Goal: Information Seeking & Learning: Learn about a topic

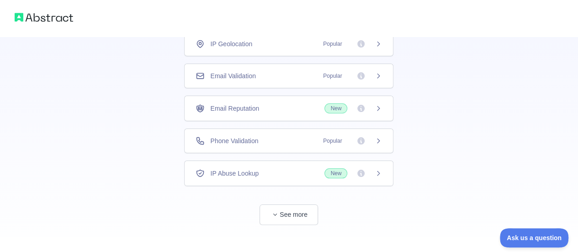
scroll to position [81, 0]
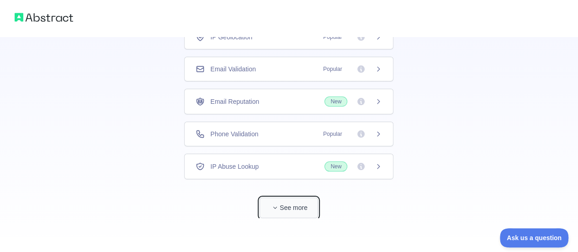
click at [280, 199] on button "See more" at bounding box center [289, 207] width 58 height 21
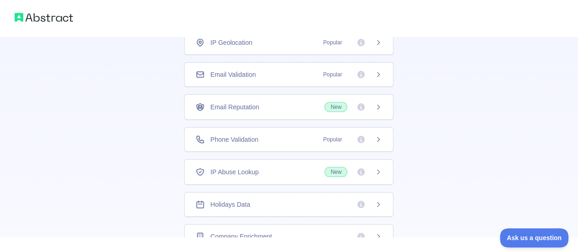
scroll to position [55, 0]
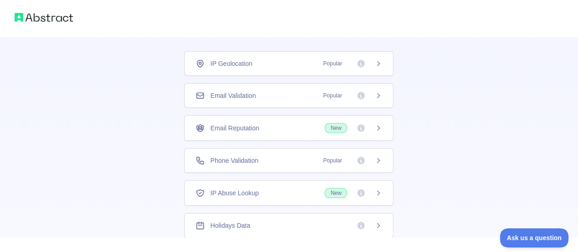
click at [377, 95] on icon at bounding box center [378, 95] width 2 height 4
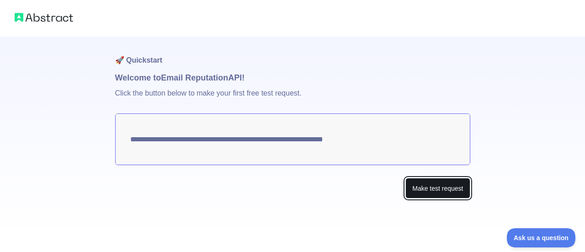
click at [435, 192] on button "Make test request" at bounding box center [437, 188] width 64 height 21
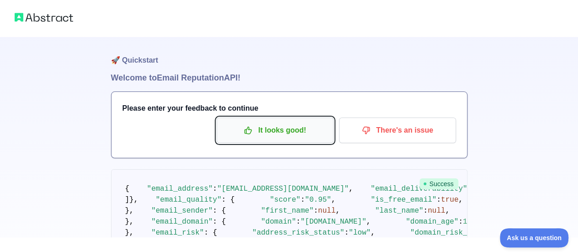
click at [265, 132] on p "It looks good!" at bounding box center [274, 130] width 103 height 16
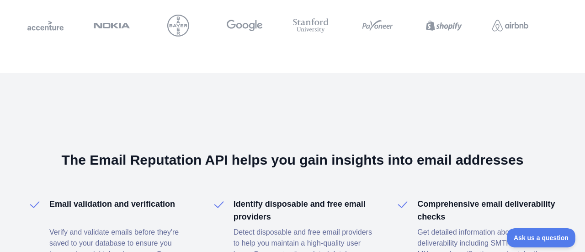
scroll to position [1131, 0]
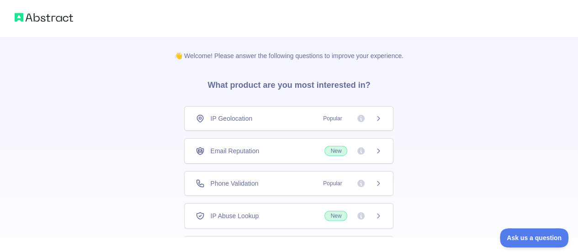
click at [379, 118] on icon at bounding box center [378, 118] width 2 height 4
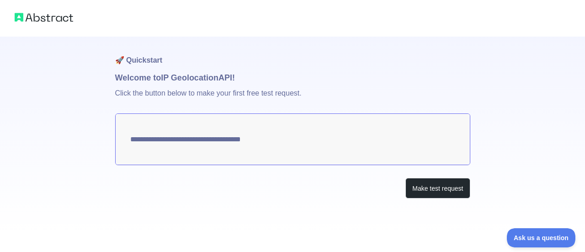
type textarea "**********"
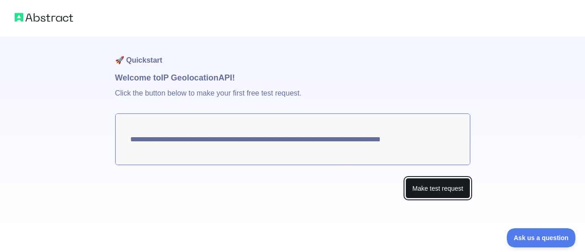
click at [432, 190] on button "Make test request" at bounding box center [437, 188] width 64 height 21
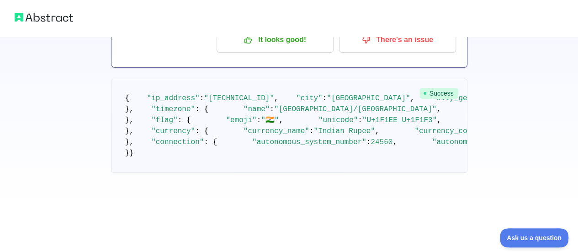
scroll to position [91, 0]
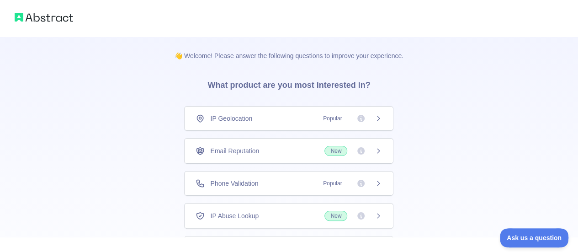
scroll to position [46, 0]
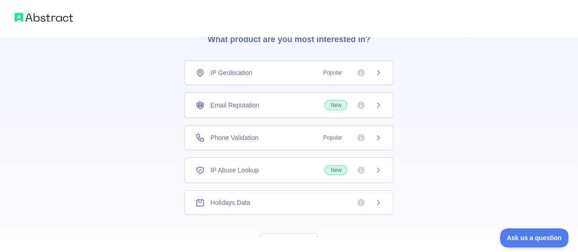
click at [374, 138] on span "Popular" at bounding box center [350, 137] width 64 height 9
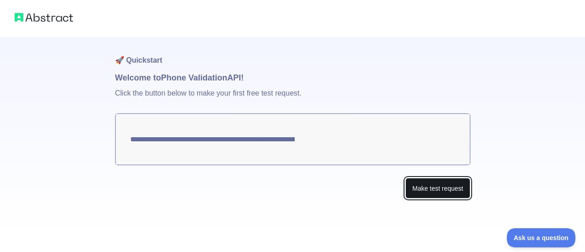
click at [436, 193] on button "Make test request" at bounding box center [437, 188] width 64 height 21
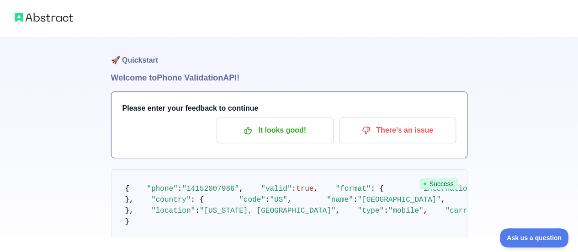
scroll to position [46, 0]
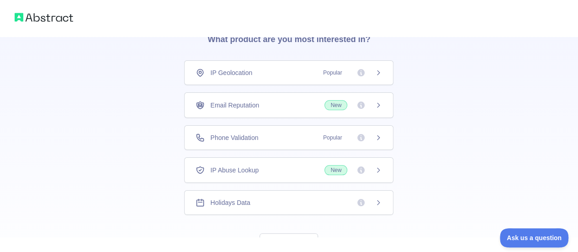
click at [381, 171] on icon at bounding box center [378, 169] width 7 height 7
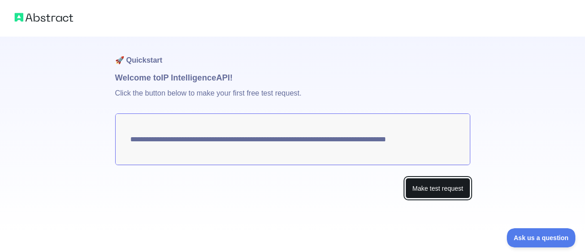
click at [420, 183] on button "Make test request" at bounding box center [437, 188] width 64 height 21
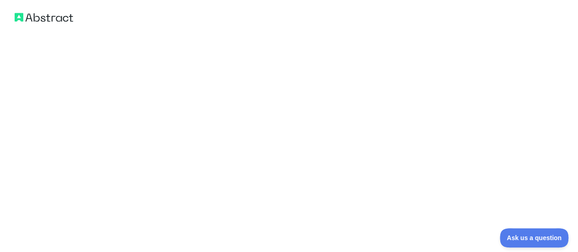
scroll to position [650, 0]
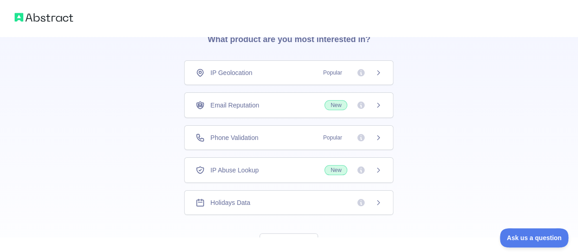
click at [378, 201] on icon at bounding box center [378, 202] width 7 height 7
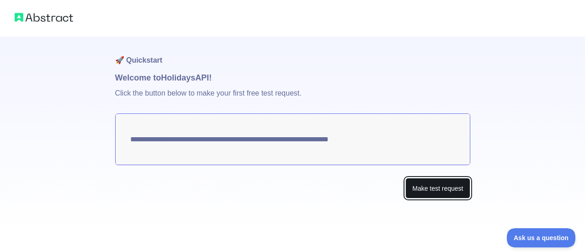
click at [418, 188] on button "Make test request" at bounding box center [437, 188] width 64 height 21
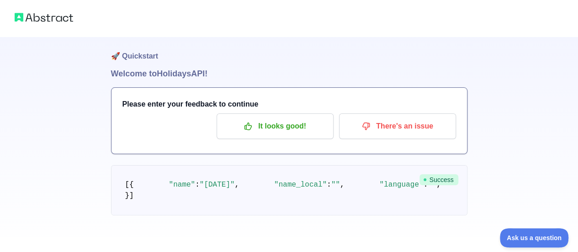
scroll to position [157, 0]
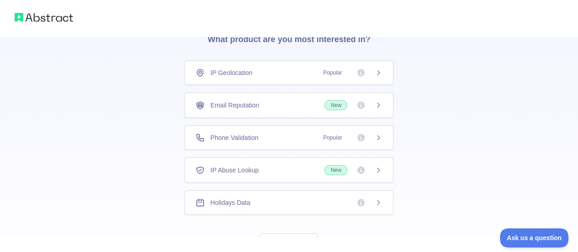
scroll to position [81, 0]
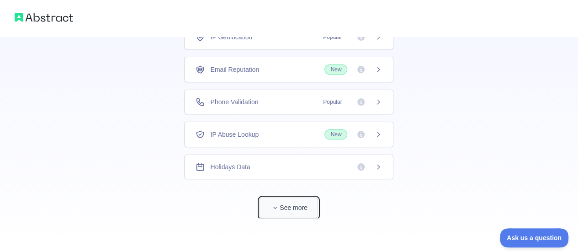
click at [302, 203] on button "See more" at bounding box center [289, 207] width 58 height 21
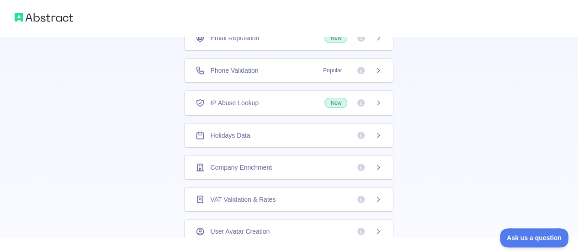
scroll to position [127, 0]
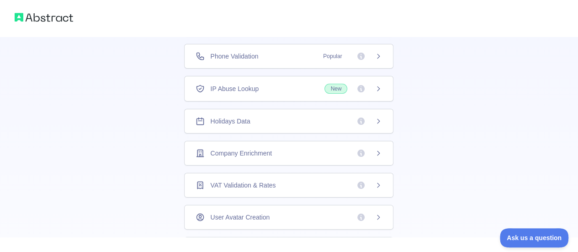
click at [380, 150] on icon at bounding box center [378, 152] width 7 height 7
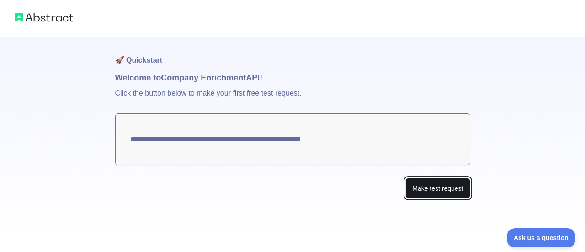
click at [439, 189] on button "Make test request" at bounding box center [437, 188] width 64 height 21
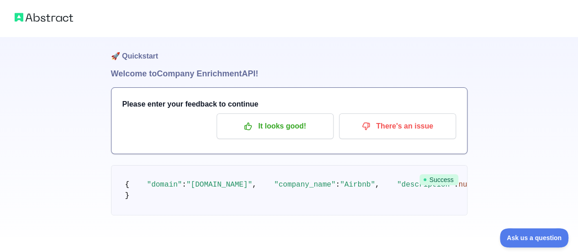
scroll to position [365, 0]
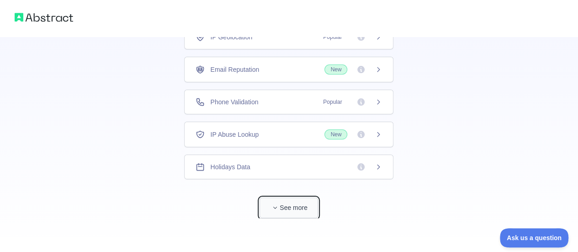
click at [273, 207] on icon "button" at bounding box center [274, 207] width 5 height 5
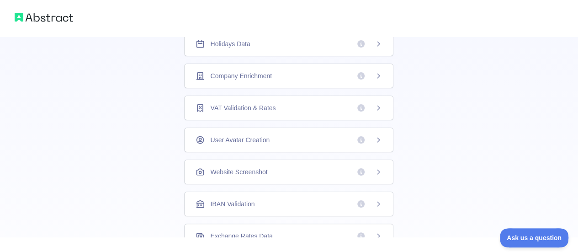
scroll to position [218, 0]
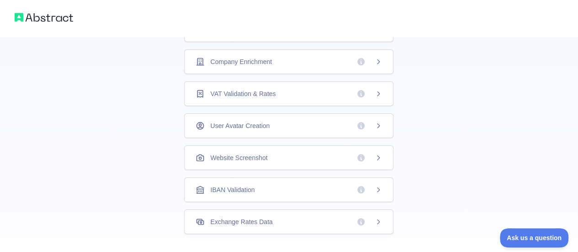
click at [382, 98] on div "VAT Validation & Rates" at bounding box center [288, 93] width 209 height 25
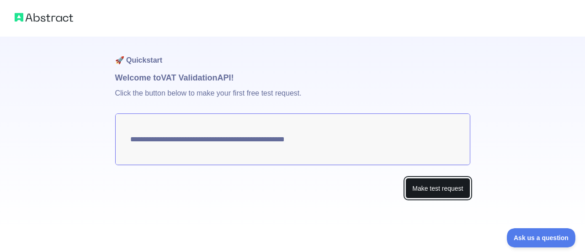
click at [431, 190] on button "Make test request" at bounding box center [437, 188] width 64 height 21
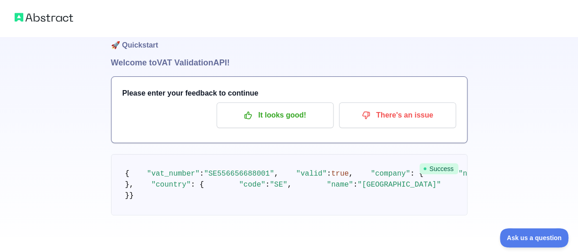
scroll to position [120, 0]
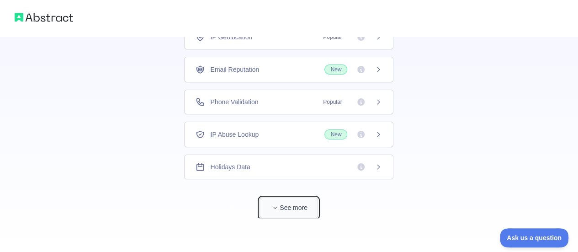
click at [300, 205] on button "See more" at bounding box center [289, 207] width 58 height 21
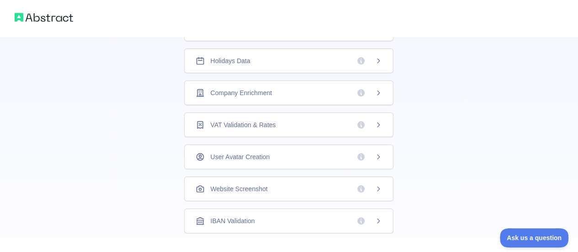
scroll to position [173, 0]
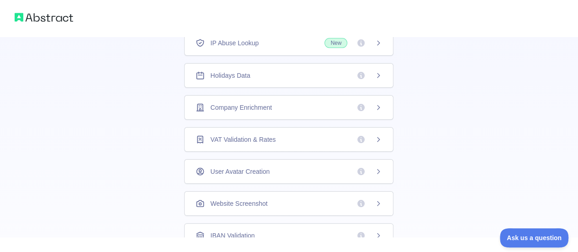
click at [382, 171] on icon at bounding box center [378, 171] width 7 height 7
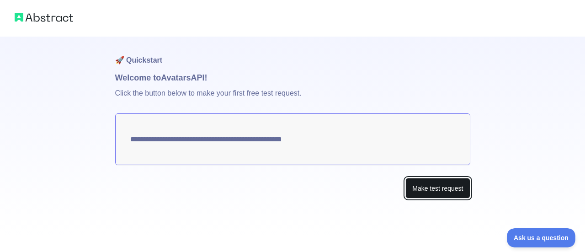
click at [428, 189] on button "Make test request" at bounding box center [437, 188] width 64 height 21
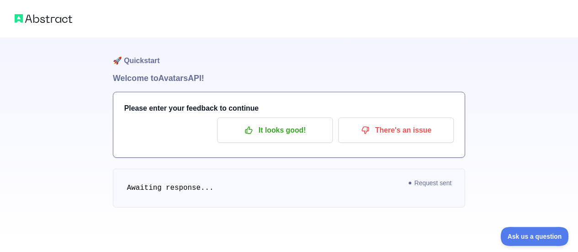
scroll to position [81, 0]
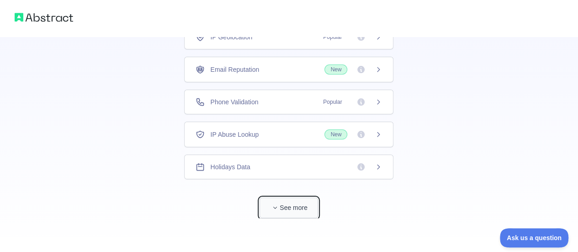
click at [293, 205] on button "See more" at bounding box center [289, 207] width 58 height 21
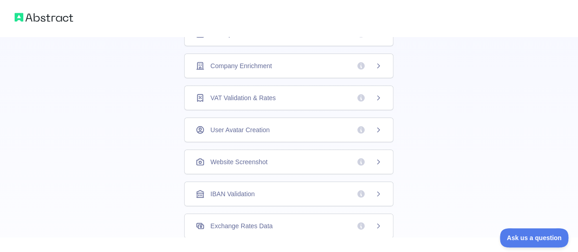
scroll to position [218, 0]
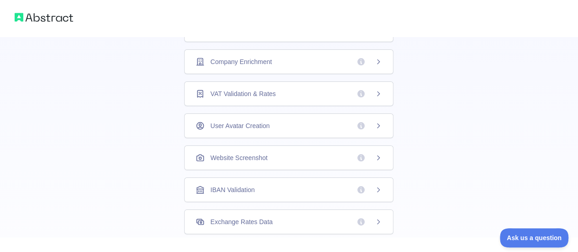
click at [384, 158] on div "Website Screenshot" at bounding box center [288, 157] width 209 height 25
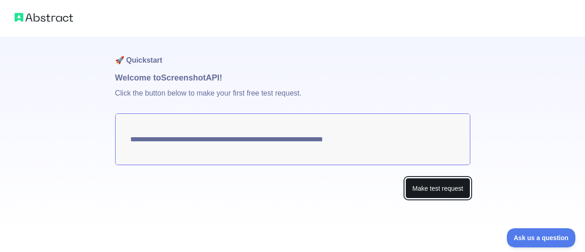
click at [441, 185] on button "Make test request" at bounding box center [437, 188] width 64 height 21
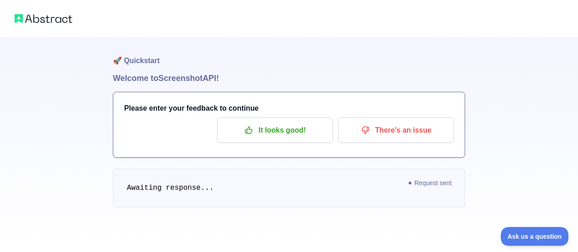
scroll to position [81, 0]
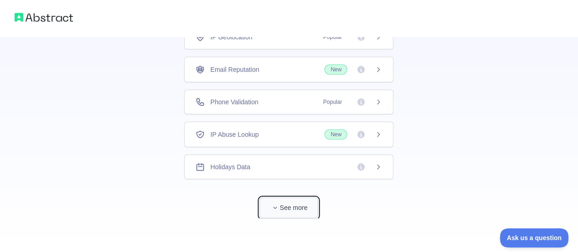
click at [296, 208] on button "See more" at bounding box center [289, 207] width 58 height 21
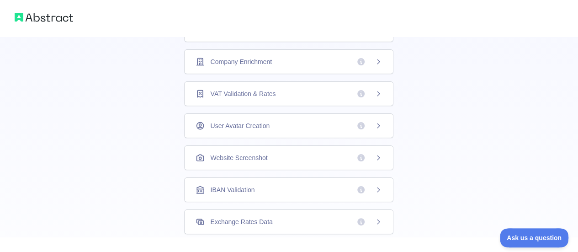
scroll to position [264, 0]
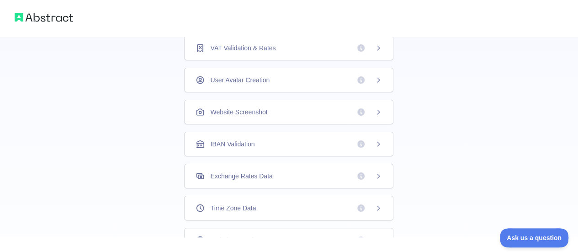
click at [382, 142] on div "IBAN Validation" at bounding box center [288, 144] width 209 height 25
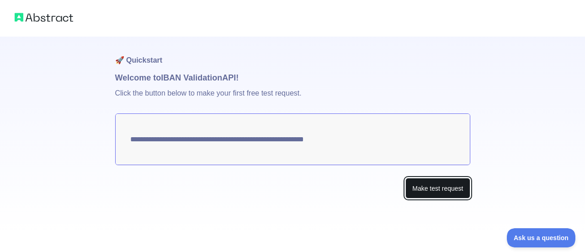
click at [435, 194] on button "Make test request" at bounding box center [437, 188] width 64 height 21
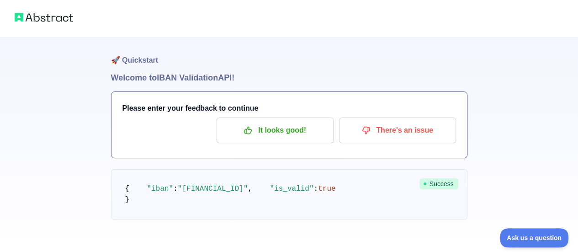
scroll to position [81, 0]
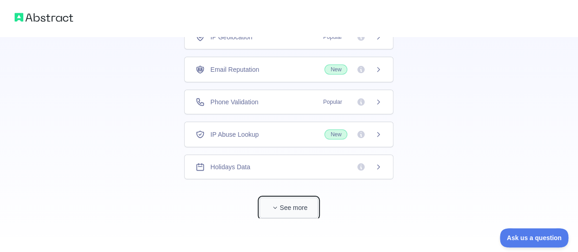
click at [309, 198] on button "See more" at bounding box center [289, 207] width 58 height 21
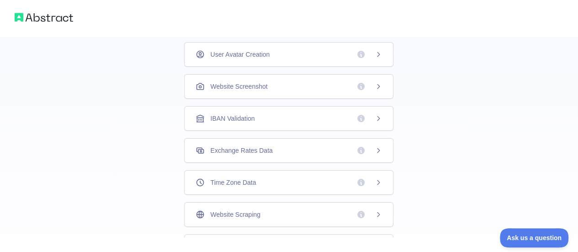
scroll to position [310, 0]
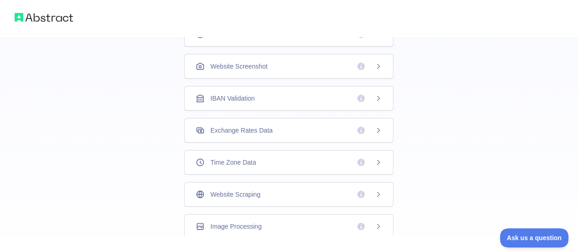
click at [376, 127] on icon at bounding box center [378, 130] width 7 height 7
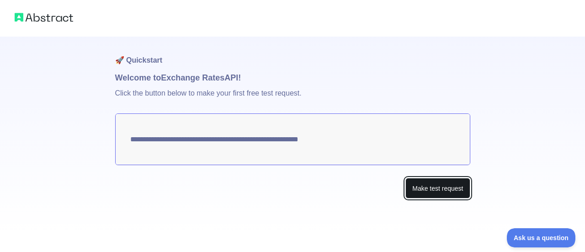
click at [432, 191] on button "Make test request" at bounding box center [437, 188] width 64 height 21
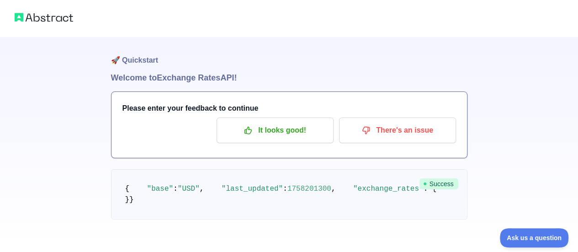
scroll to position [81, 0]
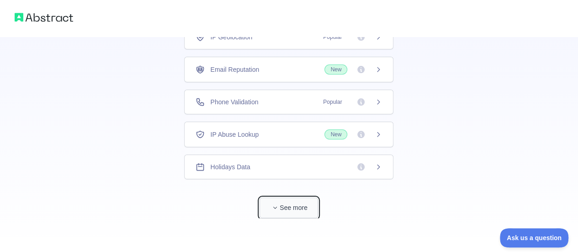
click at [293, 209] on button "See more" at bounding box center [289, 207] width 58 height 21
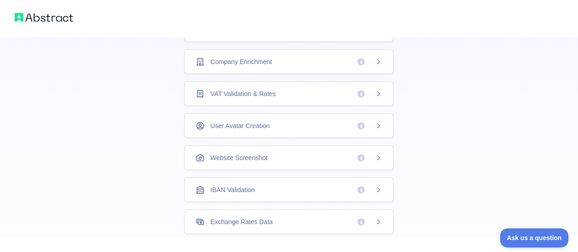
scroll to position [310, 0]
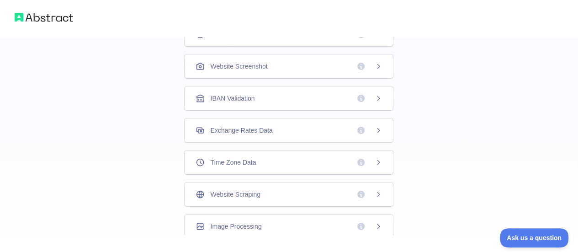
click at [379, 159] on icon at bounding box center [378, 162] width 7 height 7
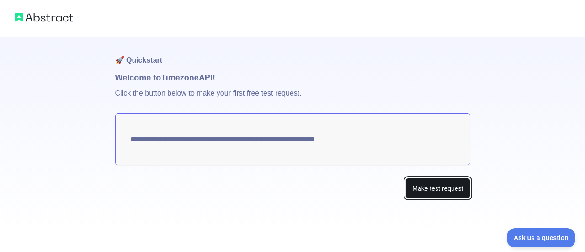
click at [419, 187] on button "Make test request" at bounding box center [437, 188] width 64 height 21
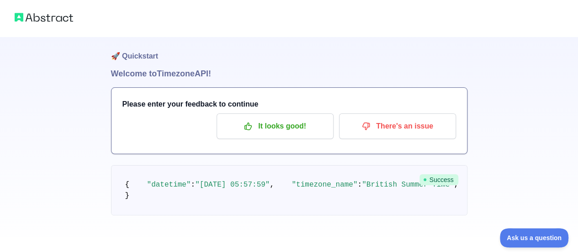
scroll to position [91, 0]
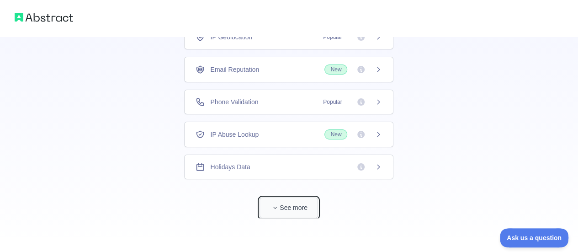
click at [294, 209] on button "See more" at bounding box center [289, 207] width 58 height 21
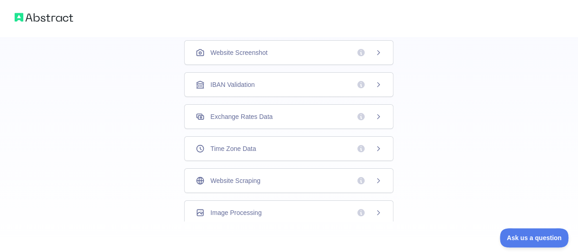
scroll to position [329, 0]
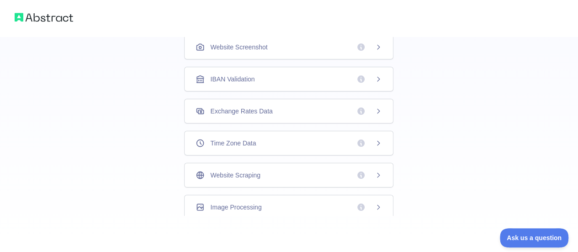
click at [383, 171] on div "Website Scraping" at bounding box center [288, 175] width 209 height 25
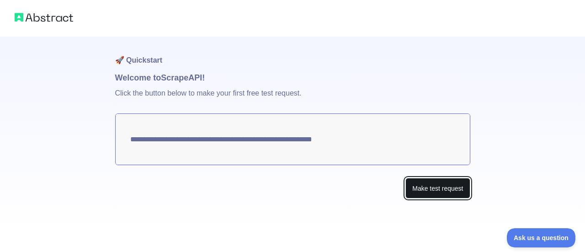
click at [425, 192] on button "Make test request" at bounding box center [437, 188] width 64 height 21
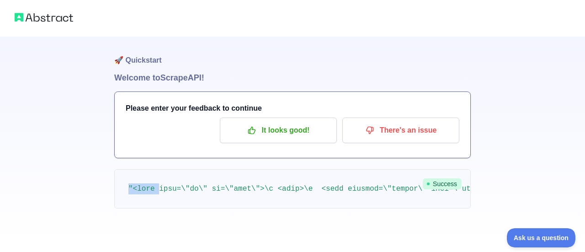
drag, startPoint x: 129, startPoint y: 188, endPoint x: 156, endPoint y: 191, distance: 27.6
click at [156, 191] on pre at bounding box center [292, 188] width 356 height 39
drag, startPoint x: 157, startPoint y: 191, endPoint x: 143, endPoint y: 191, distance: 13.7
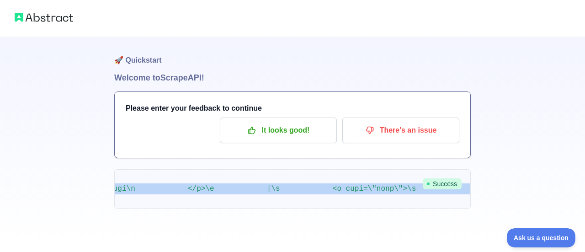
scroll to position [0, 7457]
drag, startPoint x: 125, startPoint y: 188, endPoint x: 514, endPoint y: 186, distance: 388.4
click at [514, 186] on div "🚀 Quickstart Welcome to Scrape API! Please enter your feedback to continue It l…" at bounding box center [292, 122] width 585 height 245
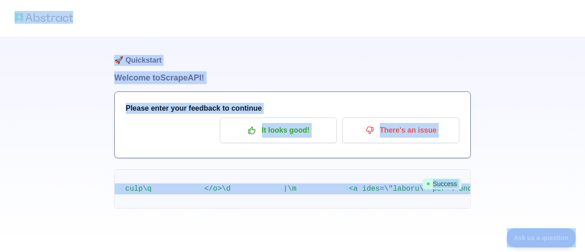
drag, startPoint x: 163, startPoint y: 167, endPoint x: 131, endPoint y: 196, distance: 43.3
click at [162, 167] on div "🚀 Quickstart Welcome to Scrape API! Please enter your feedback to continue It l…" at bounding box center [292, 141] width 356 height 208
click at [161, 192] on pre at bounding box center [292, 188] width 356 height 39
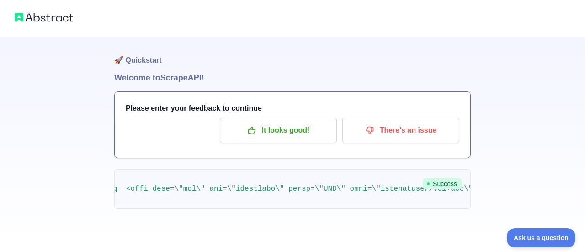
scroll to position [0, 0]
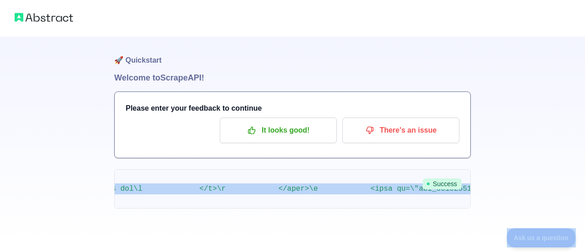
scroll to position [0, 257276]
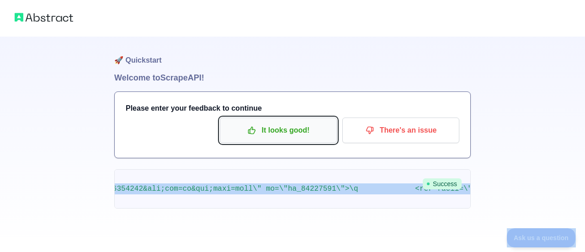
click at [274, 131] on p "It looks good!" at bounding box center [278, 130] width 103 height 16
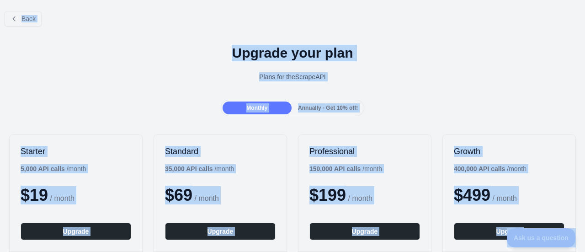
click at [353, 19] on div "Back" at bounding box center [292, 19] width 585 height 30
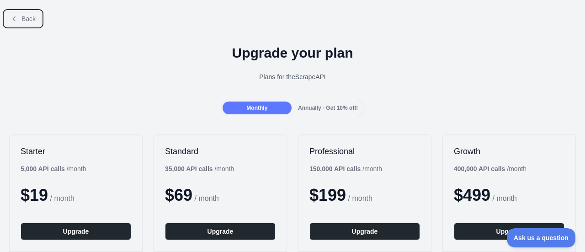
click at [15, 18] on icon at bounding box center [14, 18] width 7 height 7
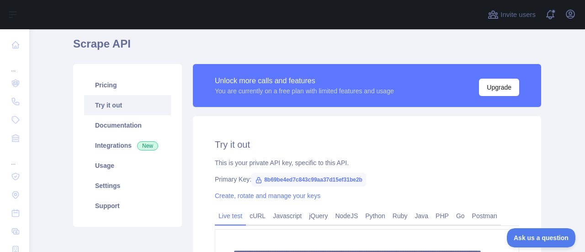
scroll to position [137, 0]
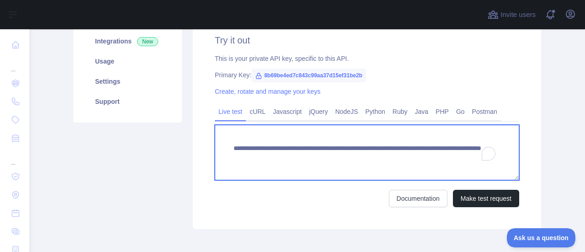
drag, startPoint x: 381, startPoint y: 158, endPoint x: 467, endPoint y: 156, distance: 85.9
click at [467, 156] on textarea "**********" at bounding box center [367, 152] width 304 height 55
paste textarea "******"
type textarea "**********"
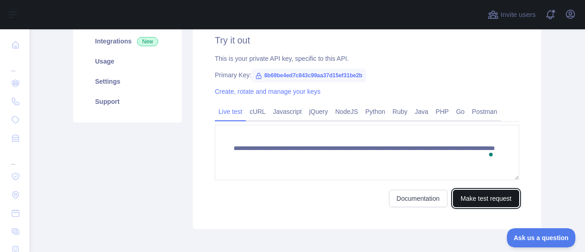
click at [465, 194] on button "Make test request" at bounding box center [486, 198] width 66 height 17
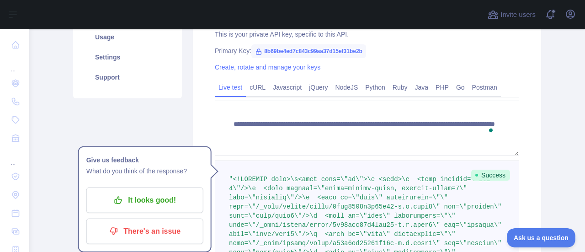
scroll to position [181, 0]
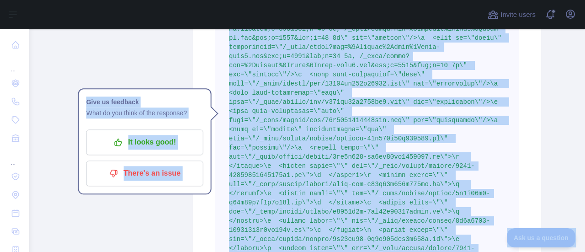
scroll to position [457, 0]
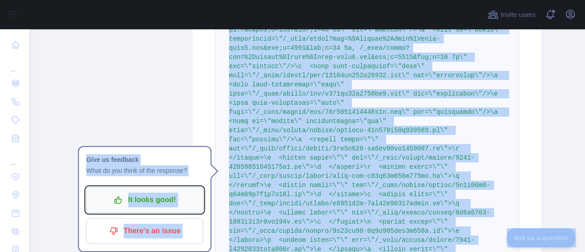
click at [147, 202] on p "It looks good!" at bounding box center [144, 200] width 103 height 16
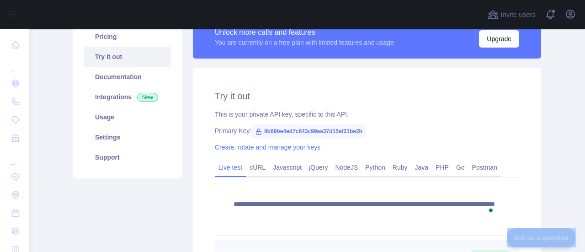
scroll to position [0, 0]
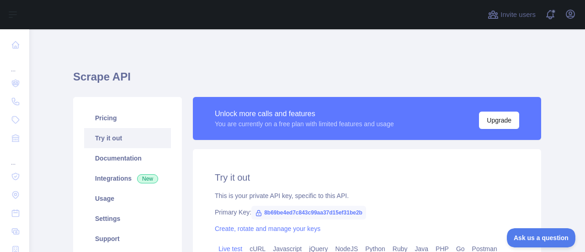
click at [357, 76] on h1 "Scrape API" at bounding box center [307, 80] width 468 height 22
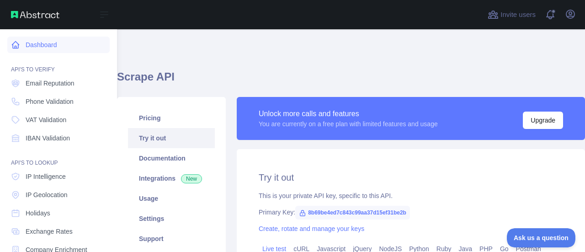
click at [44, 46] on link "Dashboard" at bounding box center [58, 45] width 102 height 16
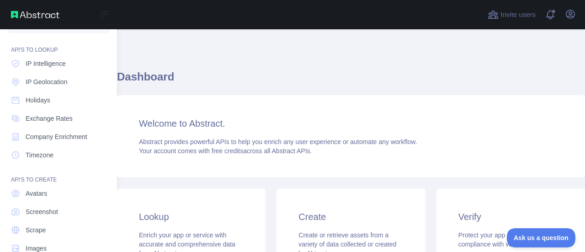
scroll to position [132, 0]
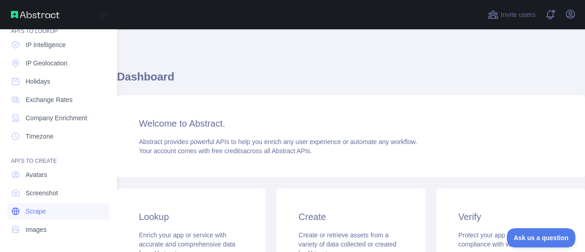
click at [38, 212] on span "Scrape" at bounding box center [36, 211] width 20 height 9
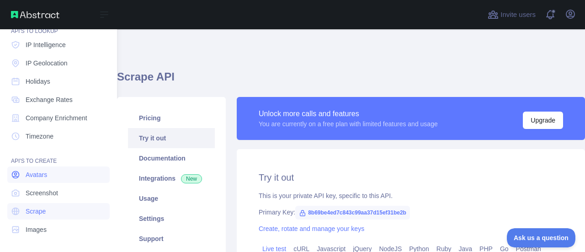
click at [38, 170] on span "Avatars" at bounding box center [36, 174] width 21 height 9
click at [35, 227] on span "Images" at bounding box center [36, 229] width 21 height 9
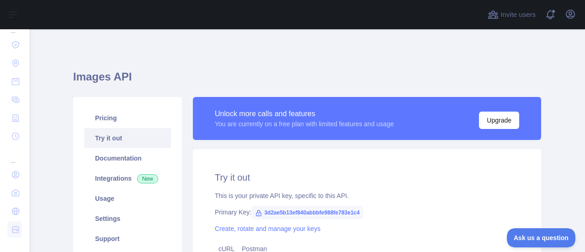
click at [109, 131] on link "Try it out" at bounding box center [127, 138] width 87 height 20
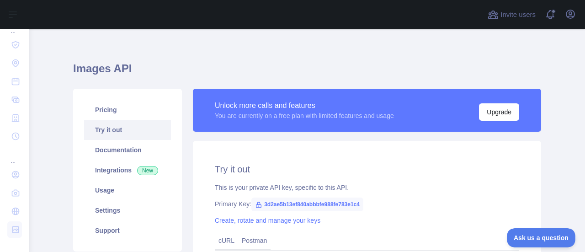
scroll to position [100, 0]
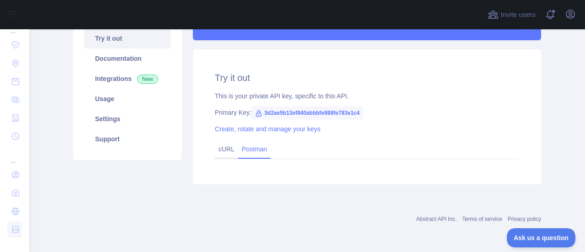
click at [242, 150] on link "Postman" at bounding box center [254, 149] width 32 height 15
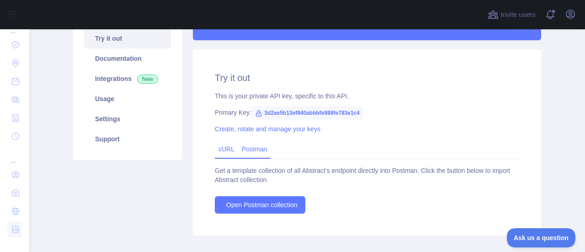
click at [218, 152] on link "cURL" at bounding box center [226, 148] width 16 height 7
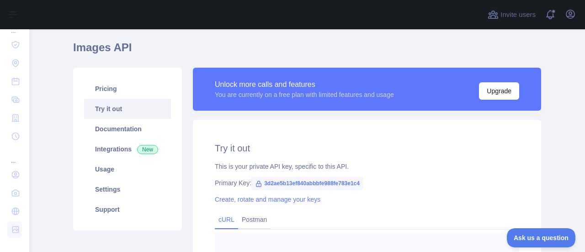
scroll to position [8, 0]
